Goal: Check status: Check status

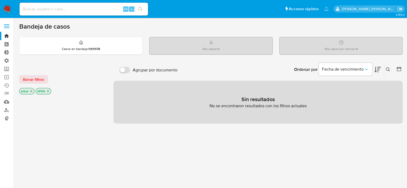
click at [105, 10] on input at bounding box center [84, 9] width 128 height 7
click at [211, 26] on div "Bandeja de casos" at bounding box center [210, 26] width 383 height 8
click at [88, 8] on input at bounding box center [84, 9] width 128 height 7
paste input "77195613"
type input "77195613"
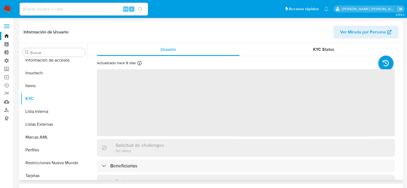
scroll to position [226, 0]
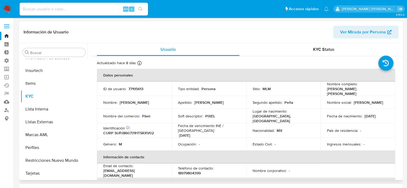
select select "10"
click at [46, 158] on button "Restricciones Nuevo Mundo" at bounding box center [52, 160] width 63 height 13
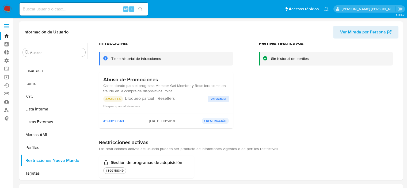
scroll to position [35, 0]
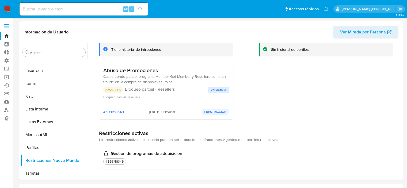
click at [220, 89] on span "Ver detalle" at bounding box center [218, 89] width 16 height 5
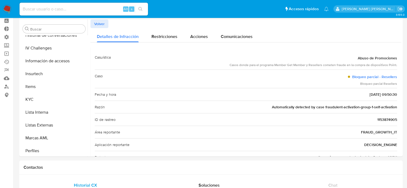
scroll to position [22, 0]
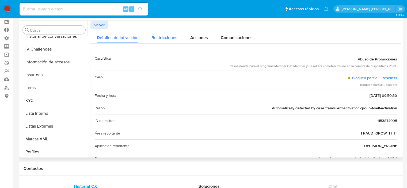
click at [154, 36] on span "Restricciones" at bounding box center [164, 37] width 26 height 6
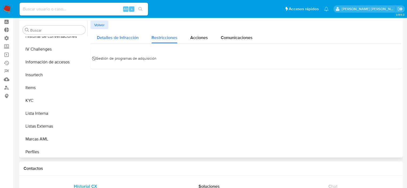
click at [129, 38] on span "Detalles de Infracción" at bounding box center [118, 37] width 42 height 6
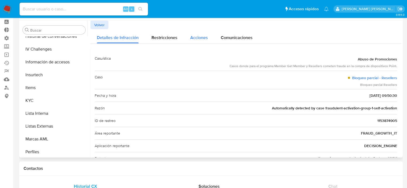
click at [198, 36] on span "Acciones" at bounding box center [199, 37] width 18 height 6
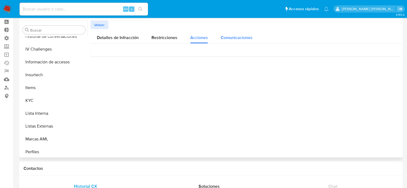
click at [240, 40] on span "Comunicaciones" at bounding box center [237, 37] width 32 height 6
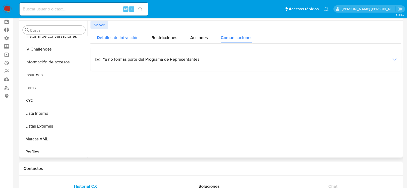
click at [121, 35] on span "Detalles de Infracción" at bounding box center [118, 37] width 42 height 6
